Goal: Use online tool/utility: Utilize a website feature to perform a specific function

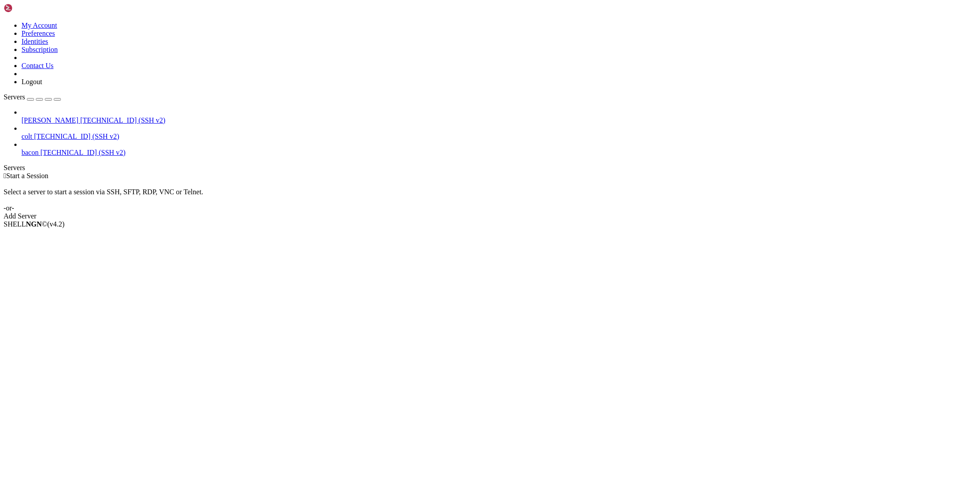
click at [56, 116] on span "[PERSON_NAME]" at bounding box center [49, 120] width 57 height 8
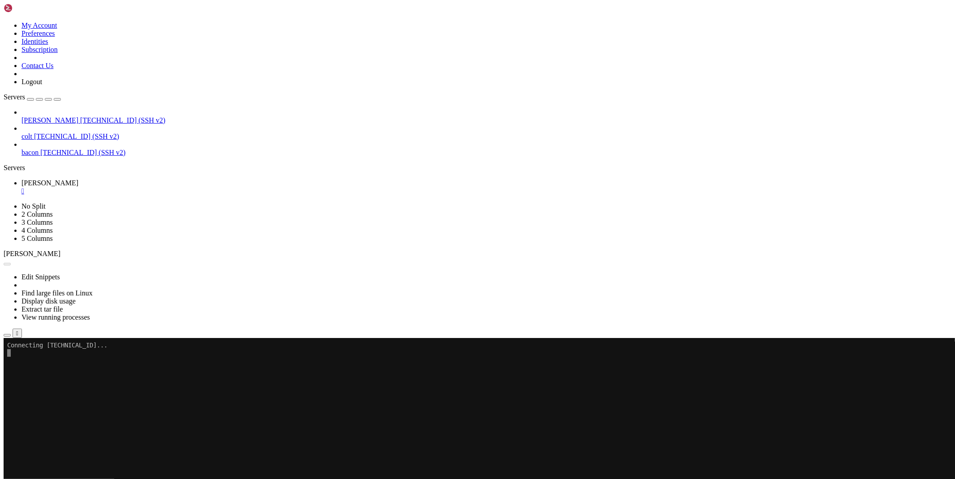
click at [7, 335] on icon "button" at bounding box center [7, 335] width 0 height 0
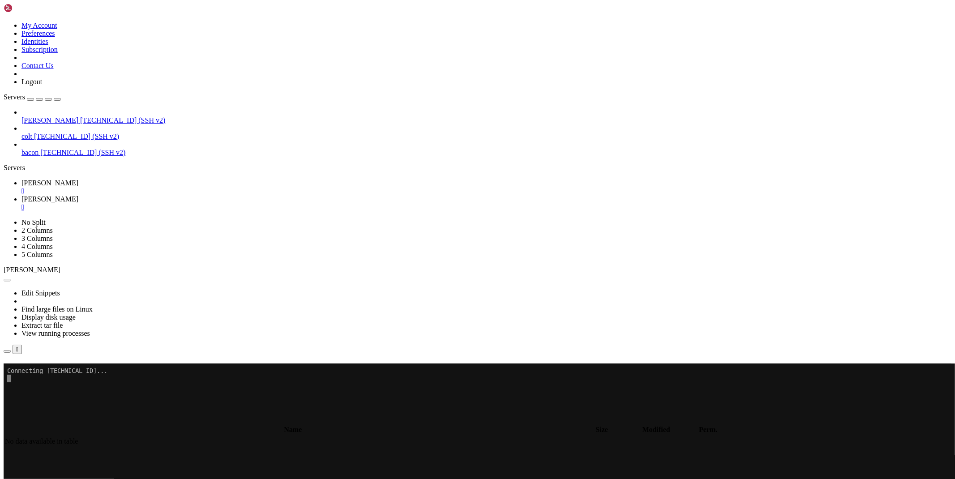
click at [199, 203] on div "" at bounding box center [486, 207] width 930 height 8
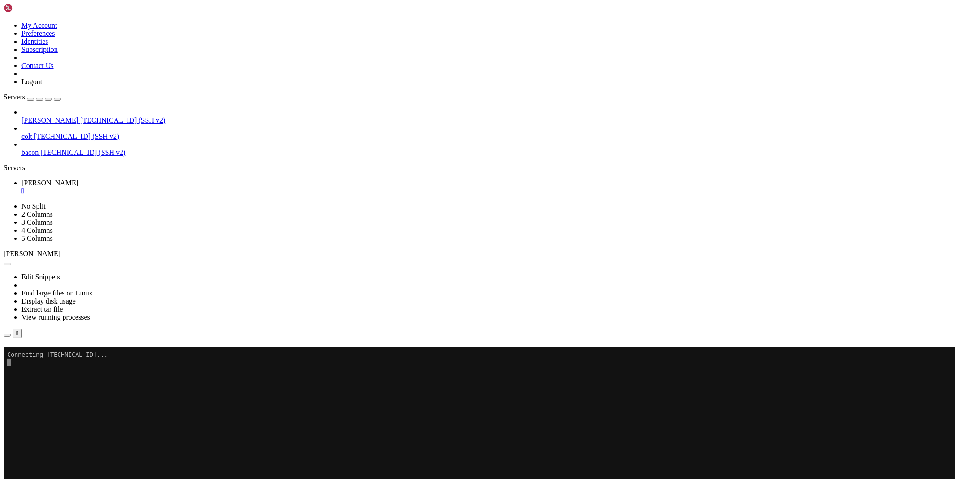
click at [150, 187] on div "" at bounding box center [486, 191] width 930 height 8
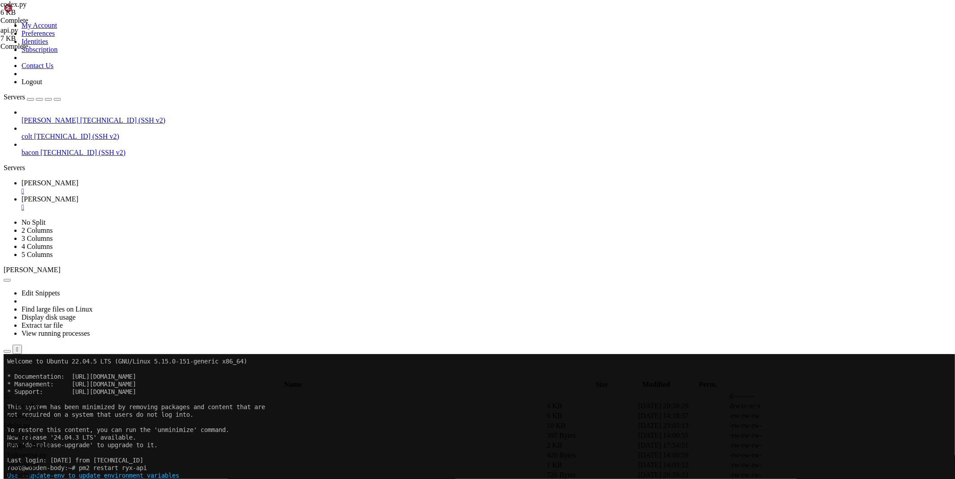
click at [178, 195] on link "[PERSON_NAME] " at bounding box center [486, 203] width 930 height 16
click at [11, 392] on span " .." at bounding box center [8, 396] width 6 height 8
type input "/root/ryx"
drag, startPoint x: 539, startPoint y: 137, endPoint x: 527, endPoint y: 142, distance: 13.1
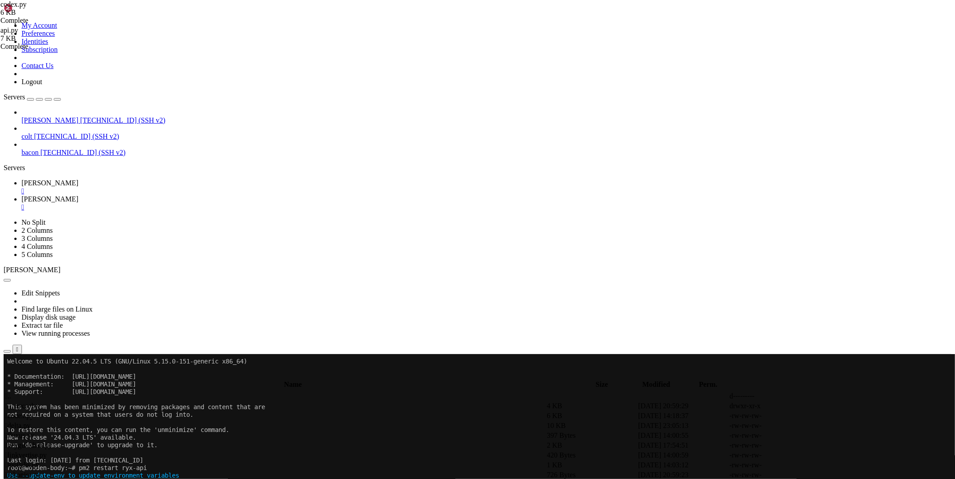
click at [11, 392] on span " .." at bounding box center [8, 396] width 6 height 8
click at [821, 436] on icon at bounding box center [821, 436] width 0 height 0
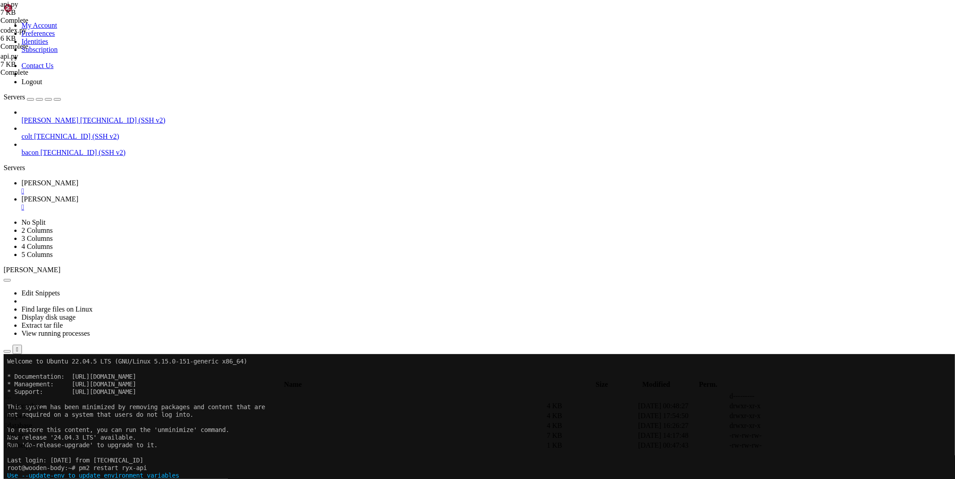
type textarea "[DOMAIN_NAME](run())"
